Goal: Transaction & Acquisition: Purchase product/service

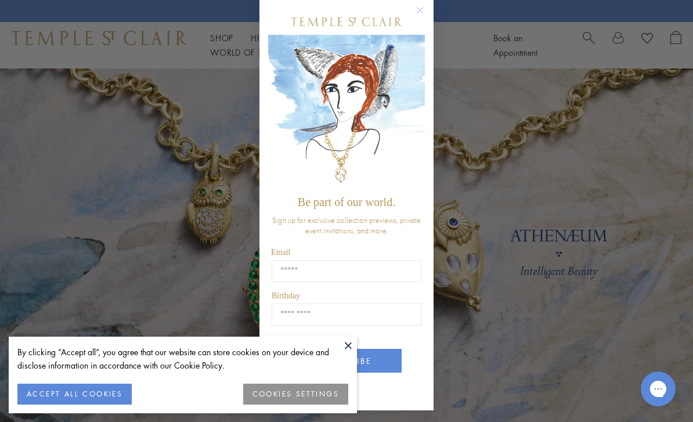
scroll to position [16, 0]
click at [97, 391] on button "ACCEPT ALL COOKIES" at bounding box center [74, 393] width 114 height 21
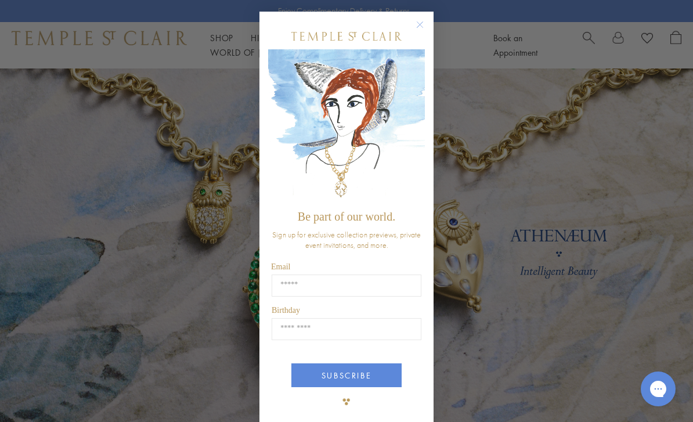
scroll to position [0, 0]
click at [421, 21] on circle "Close dialog" at bounding box center [420, 25] width 14 height 14
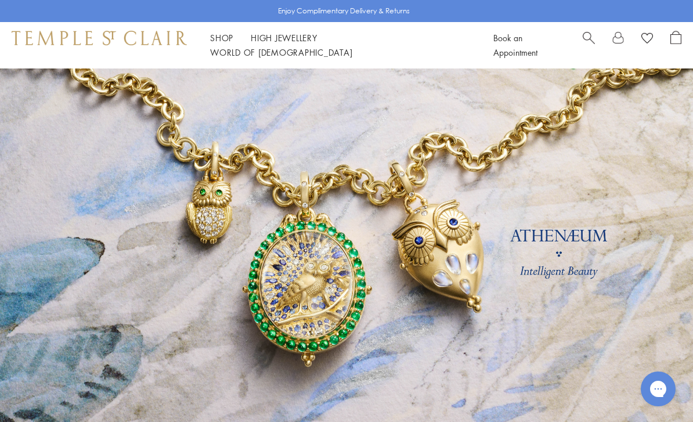
click at [229, 42] on link "Shop Shop" at bounding box center [221, 38] width 23 height 12
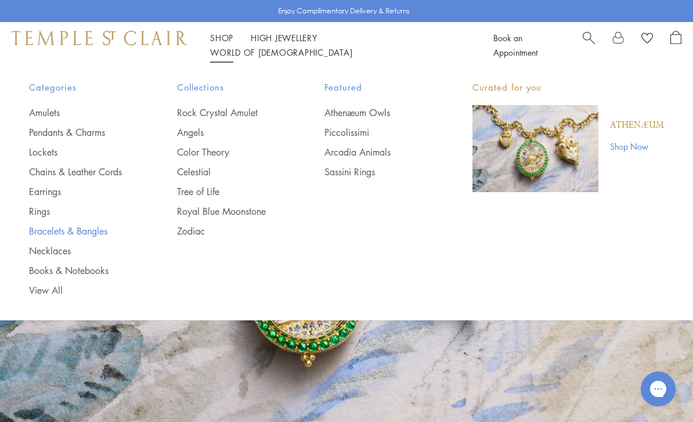
click at [93, 232] on link "Bracelets & Bangles" at bounding box center [80, 230] width 102 height 13
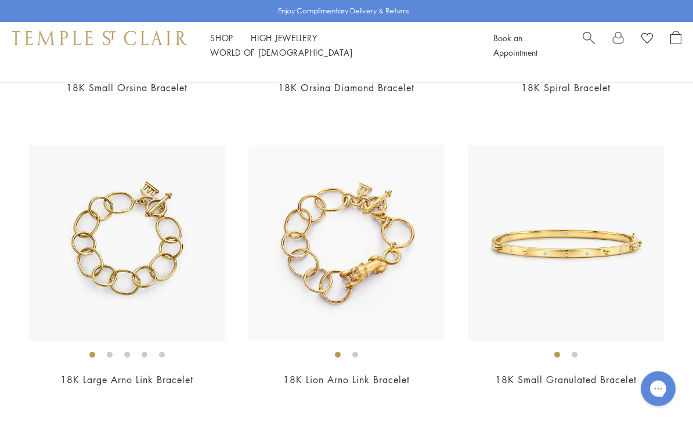
scroll to position [1818, 0]
click at [360, 266] on img at bounding box center [346, 243] width 196 height 196
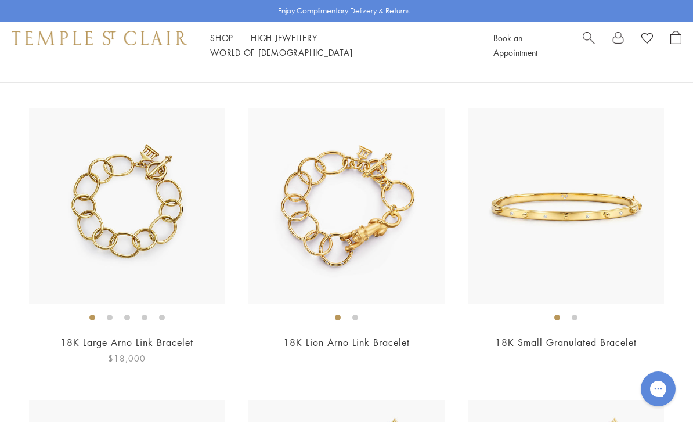
click at [162, 249] on img at bounding box center [127, 206] width 196 height 196
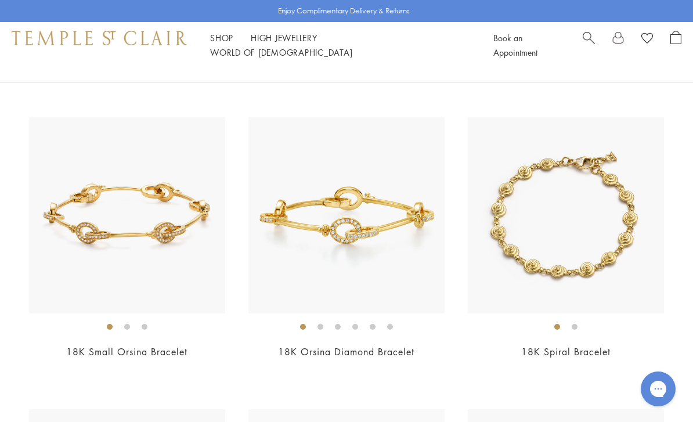
scroll to position [1555, 0]
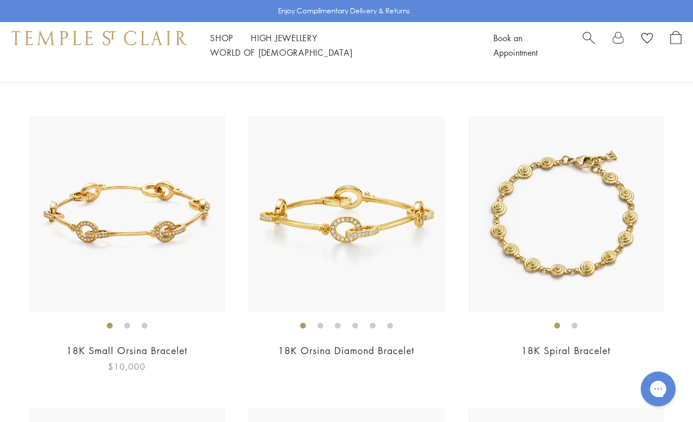
click at [200, 289] on img at bounding box center [127, 214] width 196 height 196
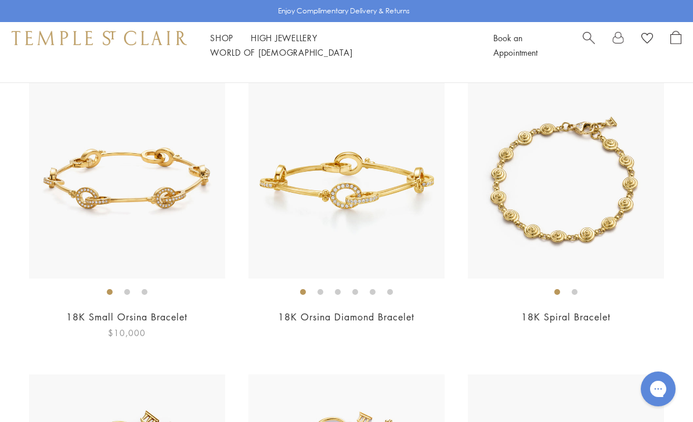
scroll to position [1588, 0]
click at [586, 202] on img at bounding box center [566, 181] width 196 height 196
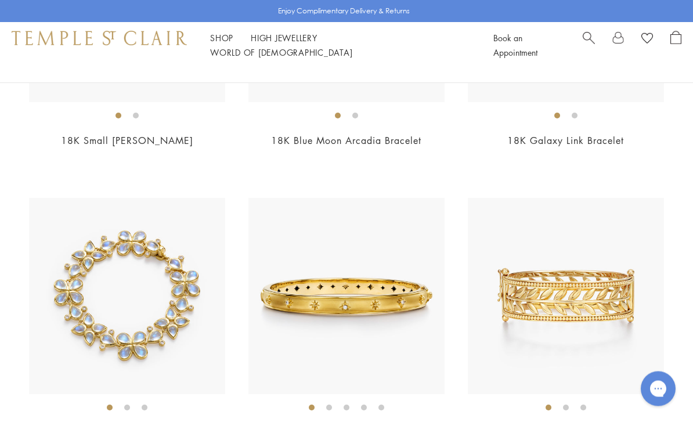
scroll to position [2940, 0]
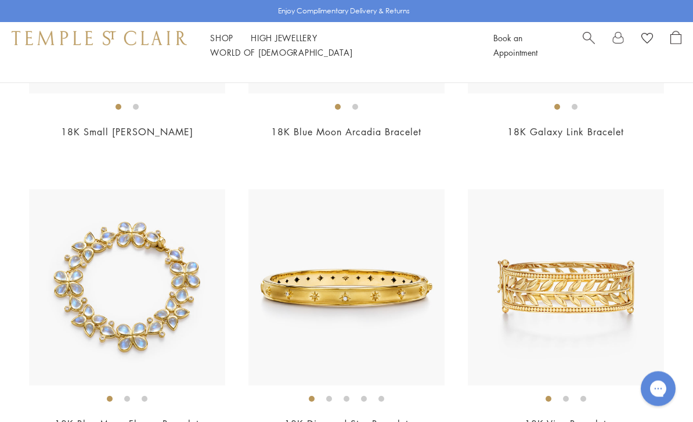
click at [610, 291] on img at bounding box center [566, 288] width 196 height 196
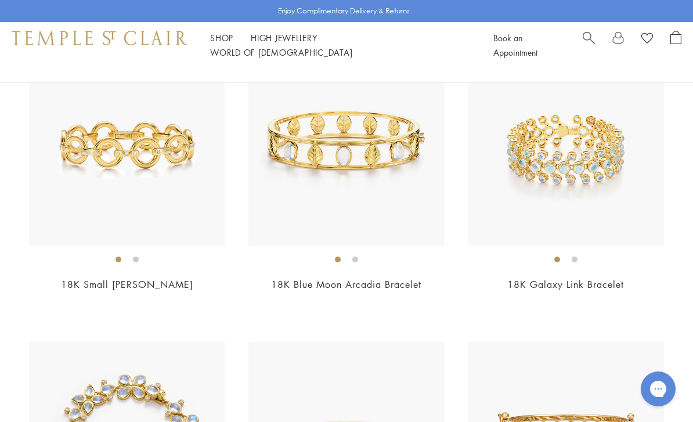
scroll to position [2788, 0]
click at [155, 148] on img at bounding box center [127, 148] width 196 height 196
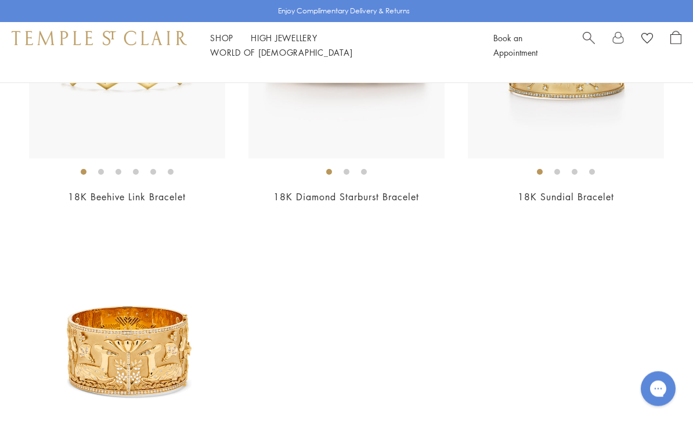
scroll to position [3369, 0]
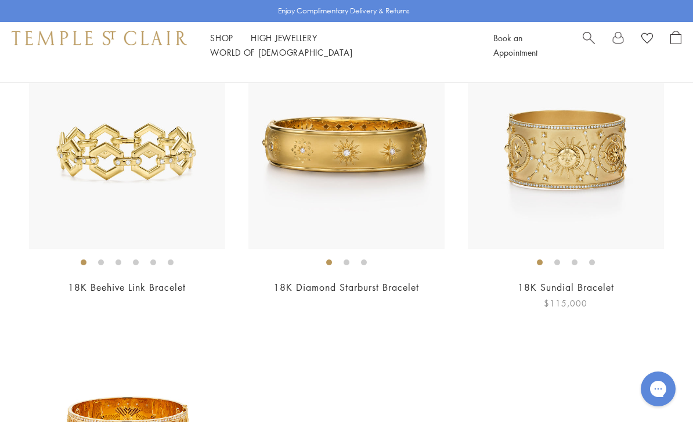
click at [608, 164] on img at bounding box center [566, 151] width 196 height 196
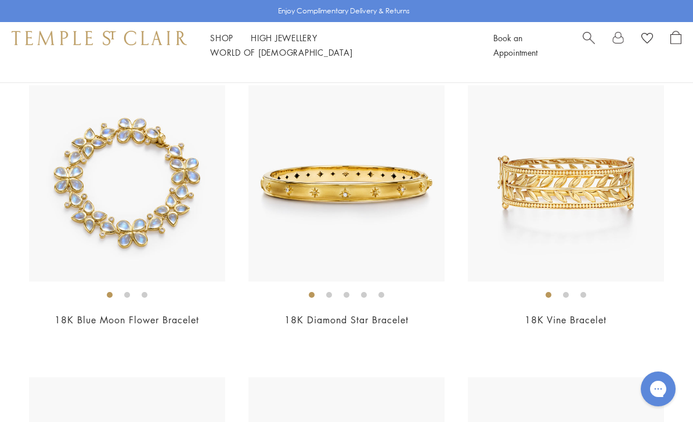
scroll to position [3044, 0]
click at [185, 234] on img at bounding box center [127, 184] width 196 height 196
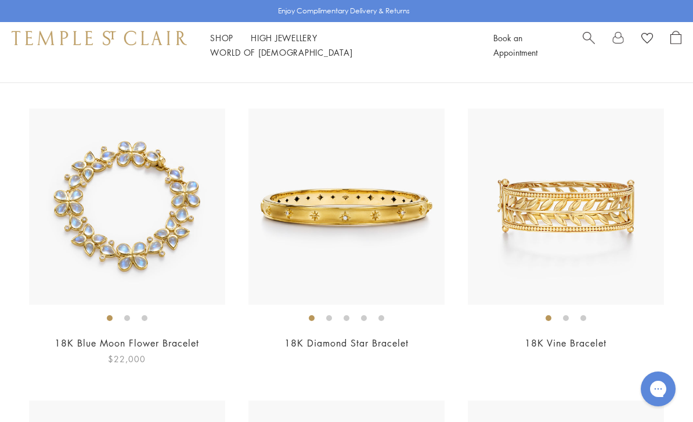
scroll to position [3045, 0]
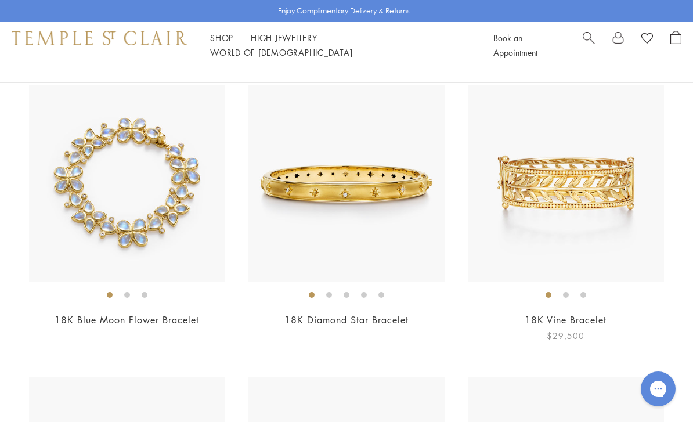
click at [650, 227] on img at bounding box center [566, 183] width 196 height 196
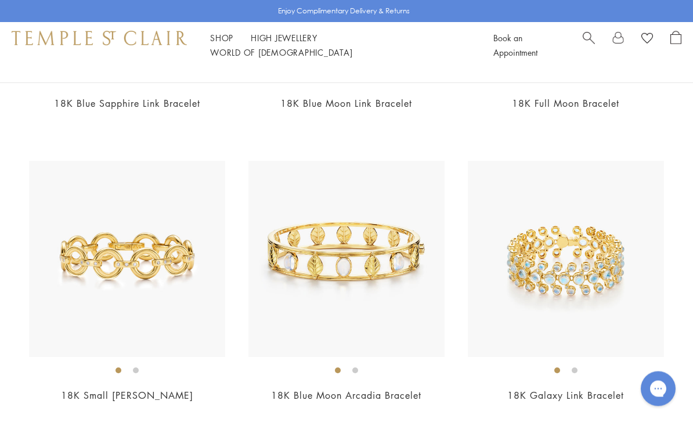
scroll to position [2678, 0]
click at [162, 326] on img at bounding box center [127, 259] width 196 height 196
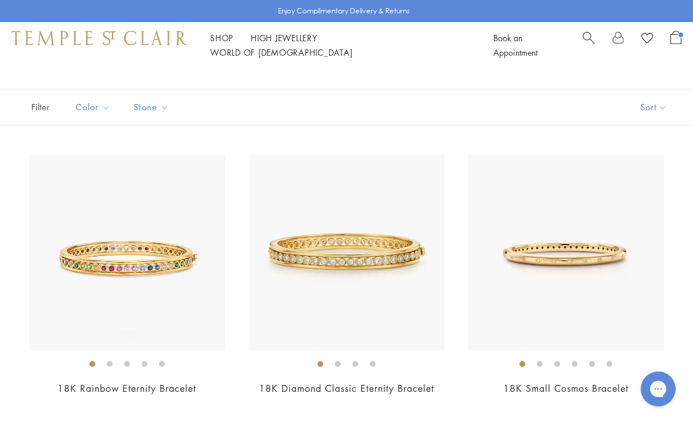
scroll to position [53, 0]
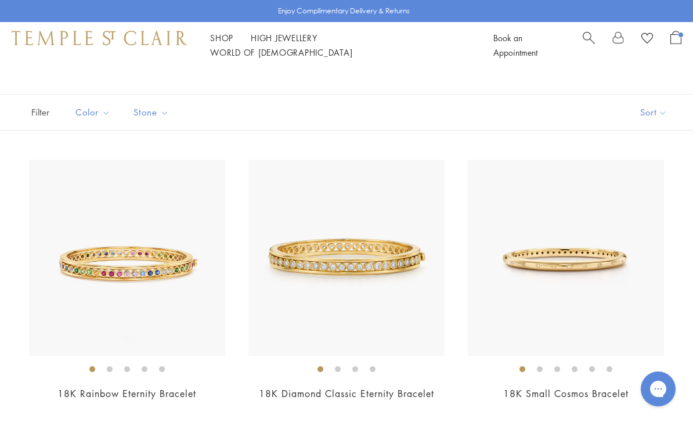
click at [281, 38] on li "High Jewellery High Jewellery" at bounding box center [284, 38] width 67 height 15
click at [282, 41] on link "High Jewellery High Jewellery" at bounding box center [284, 38] width 67 height 12
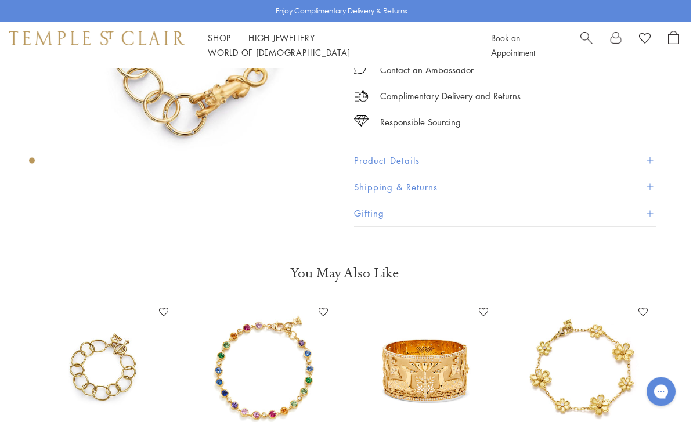
scroll to position [0, 2]
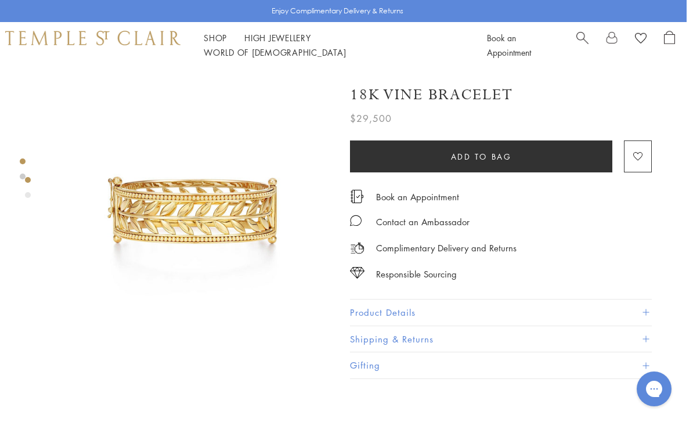
scroll to position [0, 2]
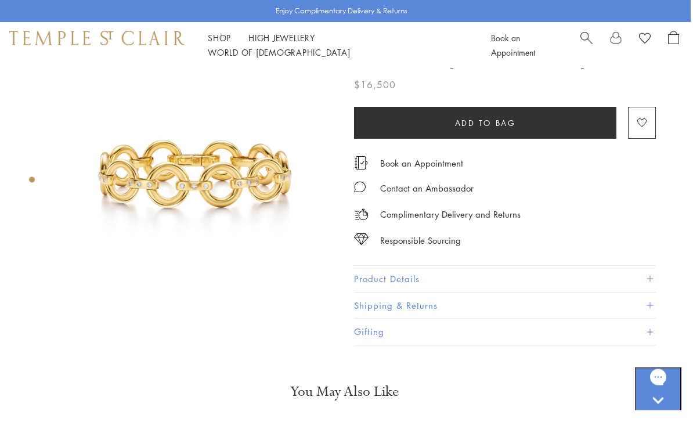
scroll to position [0, 2]
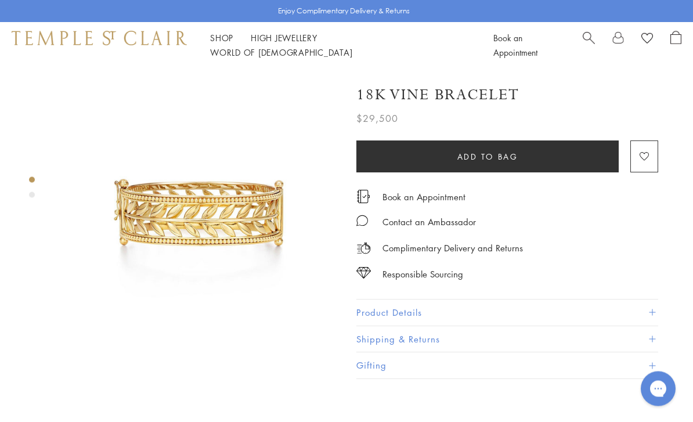
scroll to position [1, 0]
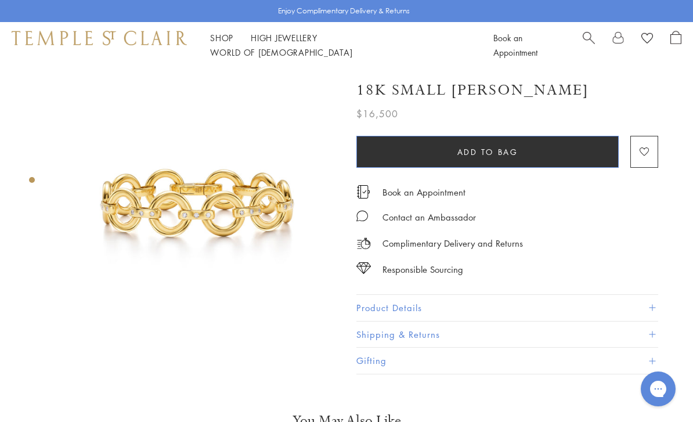
click at [513, 150] on span "Add to bag" at bounding box center [487, 152] width 61 height 13
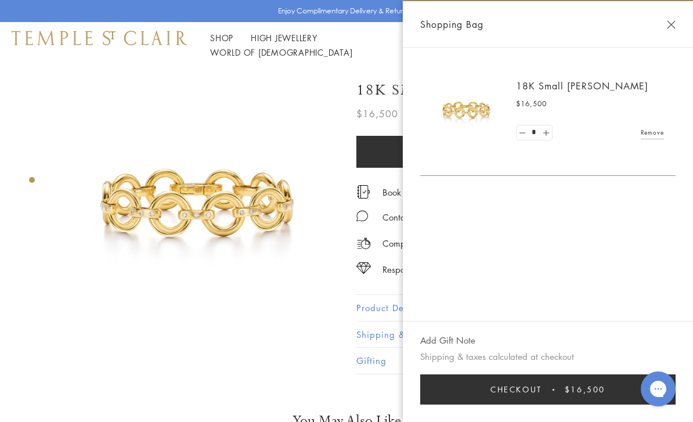
click at [140, 193] on img at bounding box center [198, 208] width 281 height 281
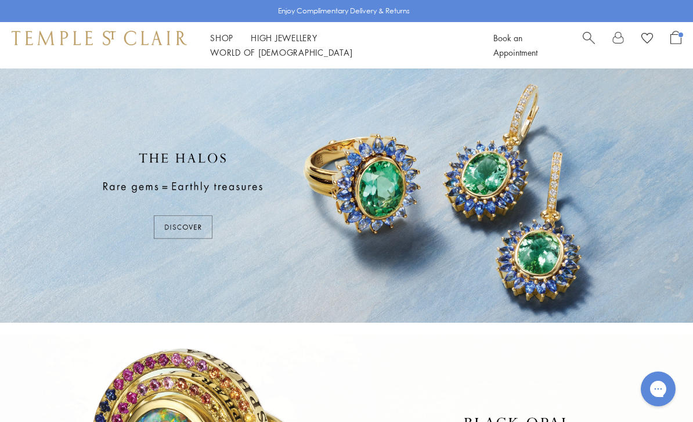
click at [193, 234] on div at bounding box center [346, 195] width 693 height 254
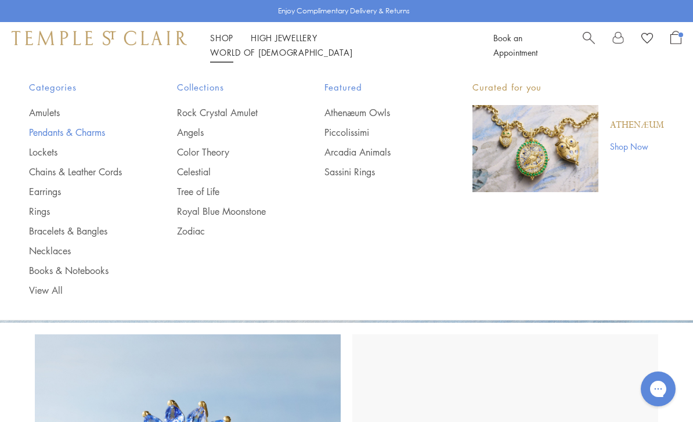
click at [85, 128] on link "Pendants & Charms" at bounding box center [80, 132] width 102 height 13
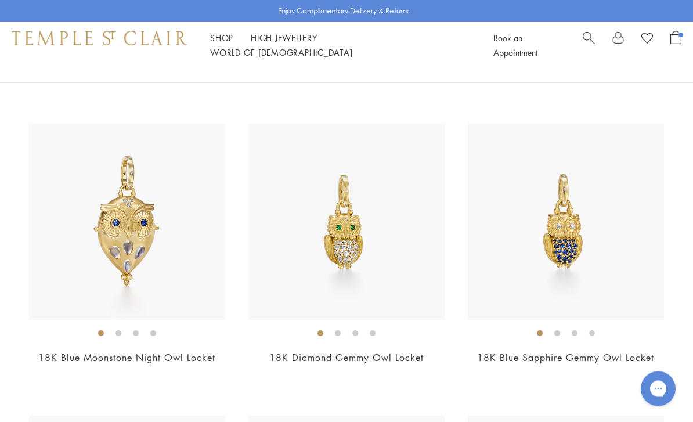
scroll to position [381, 0]
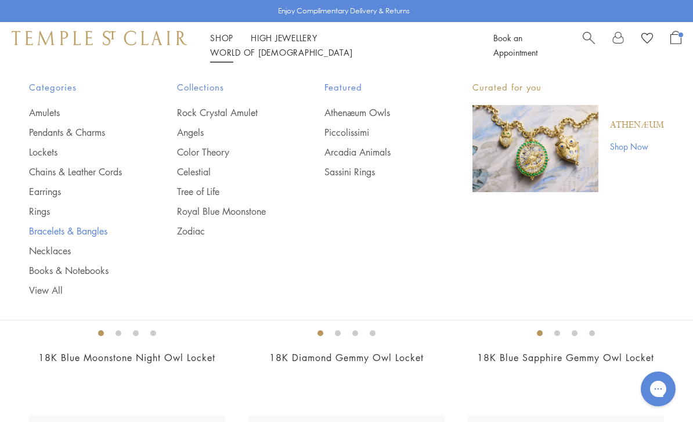
click at [82, 229] on link "Bracelets & Bangles" at bounding box center [80, 230] width 102 height 13
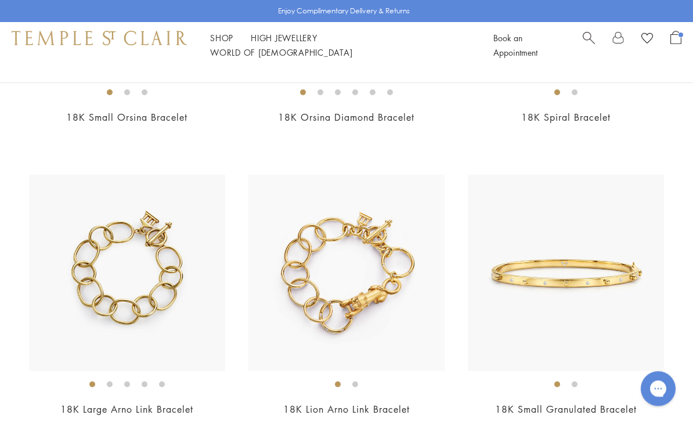
scroll to position [1788, 0]
click at [350, 282] on img at bounding box center [346, 273] width 196 height 196
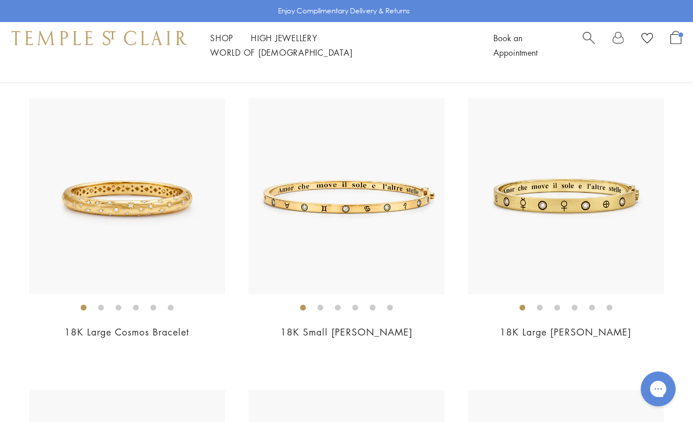
scroll to position [406, 0]
click at [596, 211] on img at bounding box center [566, 197] width 196 height 196
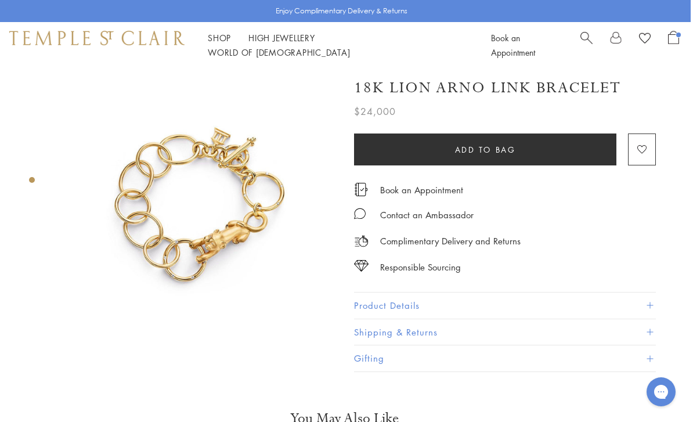
scroll to position [0, 2]
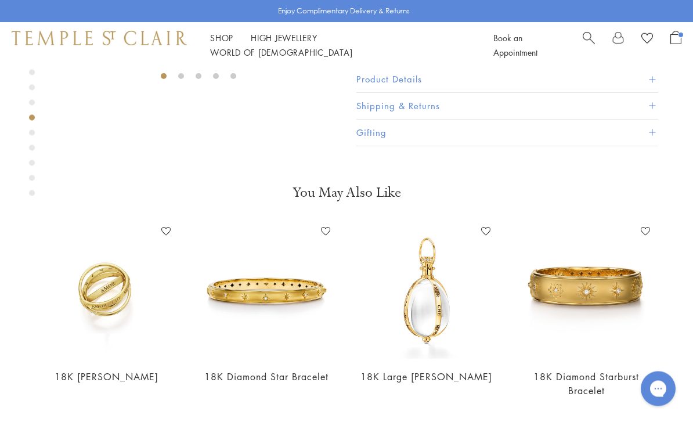
scroll to position [68, 0]
